Goal: Entertainment & Leisure: Consume media (video, audio)

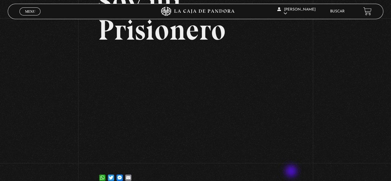
scroll to position [61, 0]
click at [327, 117] on div "Volver 26 mayo, 2022 Soy mi Prisionero WhatsApp Twitter Messenger Email" at bounding box center [195, 74] width 391 height 235
click at [357, 69] on div "Volver 26 mayo, 2022 Soy mi Prisionero WhatsApp Twitter Messenger Email" at bounding box center [195, 74] width 391 height 235
click at [26, 118] on div "Volver 26 mayo, 2022 Soy mi Prisionero WhatsApp Twitter Messenger Email" at bounding box center [195, 74] width 391 height 235
click at [318, 94] on div "Volver 26 mayo, 2022 Soy mi Prisionero WhatsApp Twitter Messenger Email" at bounding box center [195, 74] width 391 height 235
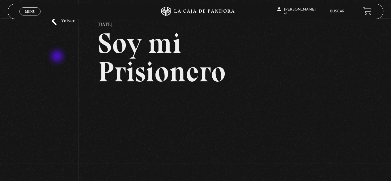
scroll to position [0, 0]
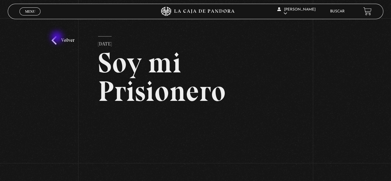
click at [59, 39] on link "Volver" at bounding box center [63, 40] width 23 height 8
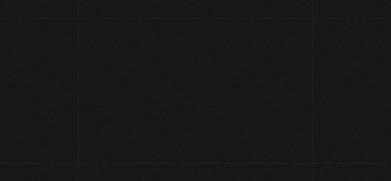
scroll to position [55, 0]
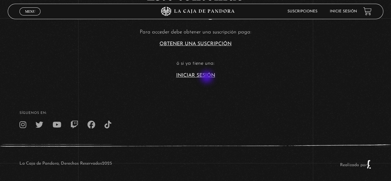
click at [207, 78] on section "Este contenido es protegido Para acceder debe obtener una suscripción paga: Obt…" at bounding box center [195, 17] width 391 height 145
click at [205, 76] on link "Iniciar Sesión" at bounding box center [195, 75] width 39 height 5
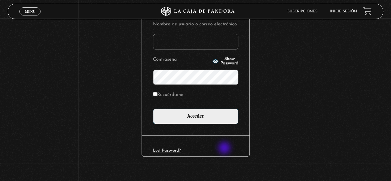
scroll to position [87, 0]
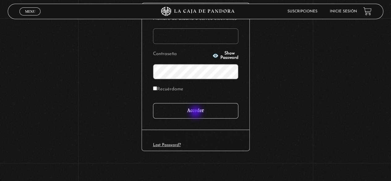
type input "paovanesa08@gmail.com"
click at [196, 112] on input "Acceder" at bounding box center [195, 110] width 85 height 15
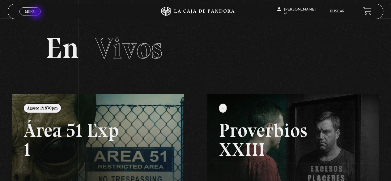
click at [36, 13] on link "Menu Cerrar" at bounding box center [29, 11] width 21 height 8
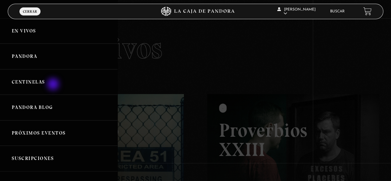
click at [54, 85] on link "Centinelas" at bounding box center [58, 82] width 117 height 26
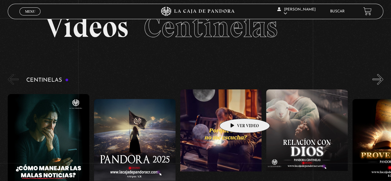
scroll to position [31, 0]
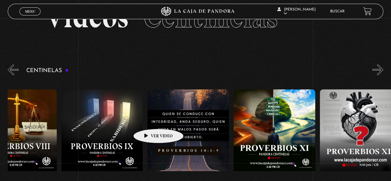
drag, startPoint x: 275, startPoint y: 124, endPoint x: 146, endPoint y: 119, distance: 128.9
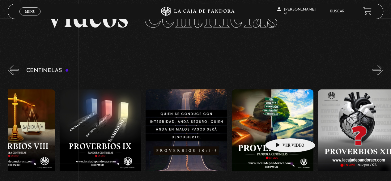
drag, startPoint x: 329, startPoint y: 128, endPoint x: 37, endPoint y: 115, distance: 292.2
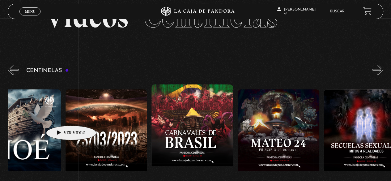
drag, startPoint x: 311, startPoint y: 128, endPoint x: 58, endPoint y: 115, distance: 253.0
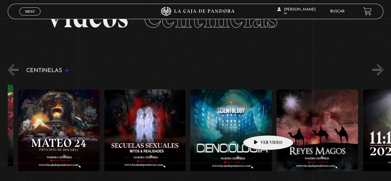
drag, startPoint x: 289, startPoint y: 125, endPoint x: 258, endPoint y: 125, distance: 30.9
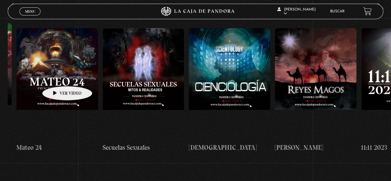
click at [57, 77] on figure at bounding box center [57, 83] width 82 height 111
